Goal: Navigation & Orientation: Find specific page/section

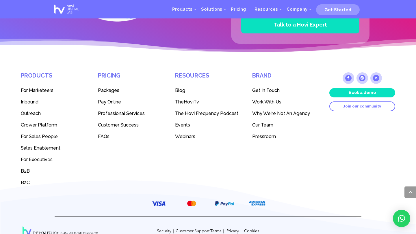
scroll to position [1615, 0]
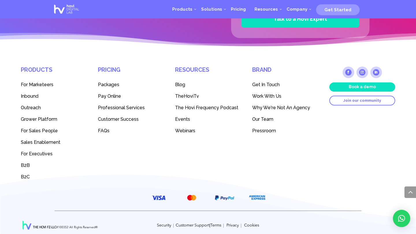
click at [42, 140] on span "Sales Enablement" at bounding box center [41, 142] width 40 height 5
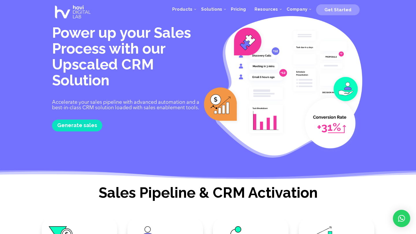
click at [68, 12] on img at bounding box center [72, 12] width 41 height 23
